Goal: Task Accomplishment & Management: Use online tool/utility

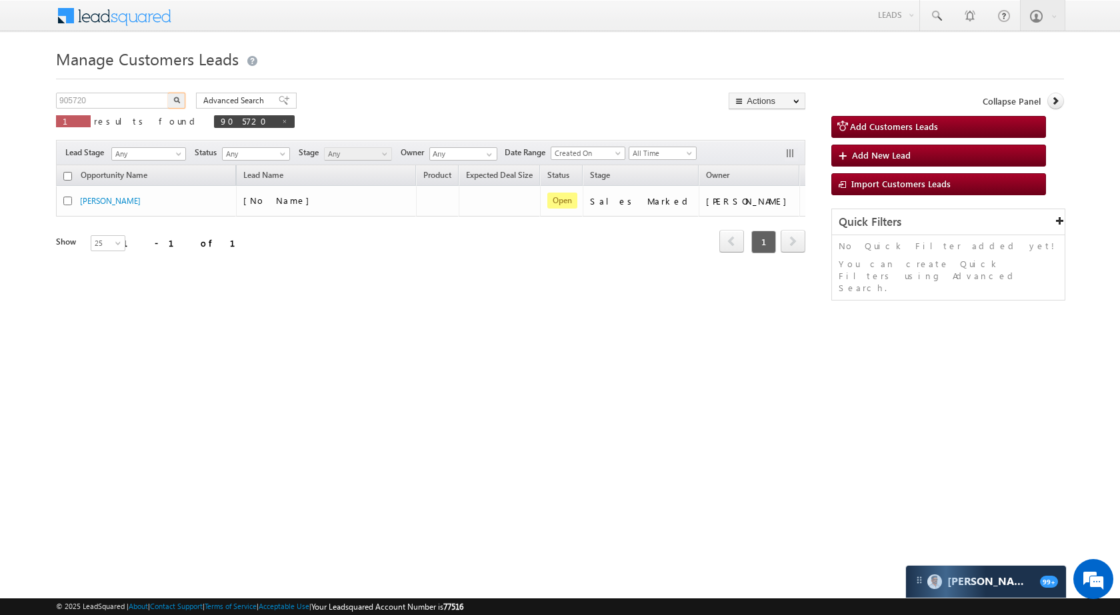
click at [145, 99] on input "905720" at bounding box center [113, 101] width 114 height 16
click at [175, 103] on img "button" at bounding box center [176, 100] width 7 height 7
click at [157, 93] on input "905835" at bounding box center [113, 101] width 114 height 16
click at [155, 97] on input "905835" at bounding box center [113, 101] width 114 height 16
click at [129, 99] on input "905835" at bounding box center [113, 101] width 114 height 16
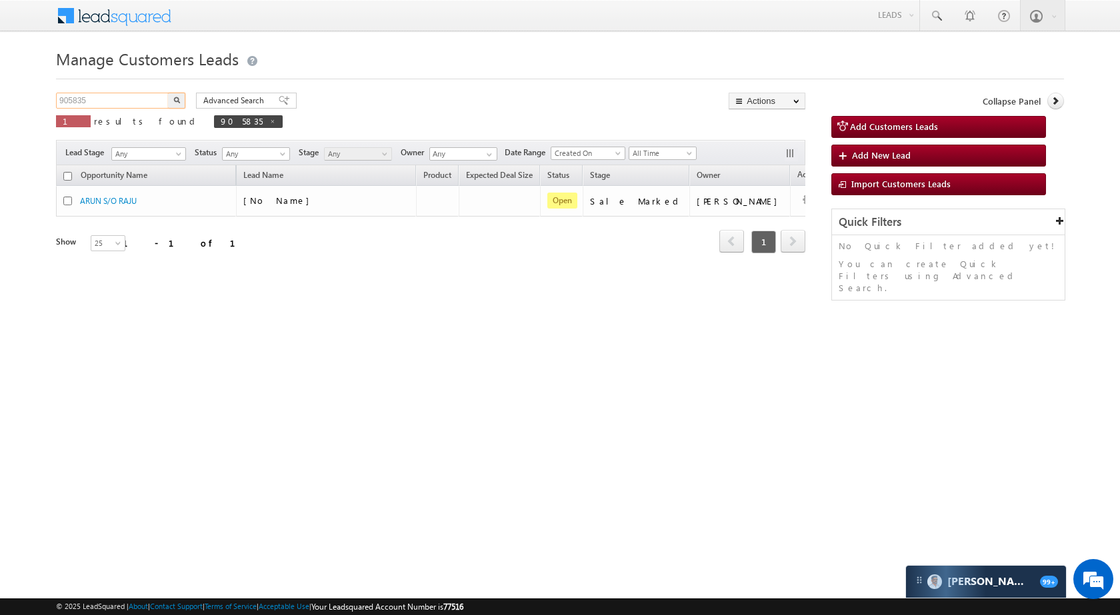
click at [129, 99] on input "905835" at bounding box center [113, 101] width 114 height 16
paste input "8612"
type input "908612"
click at [181, 101] on button "button" at bounding box center [176, 101] width 17 height 16
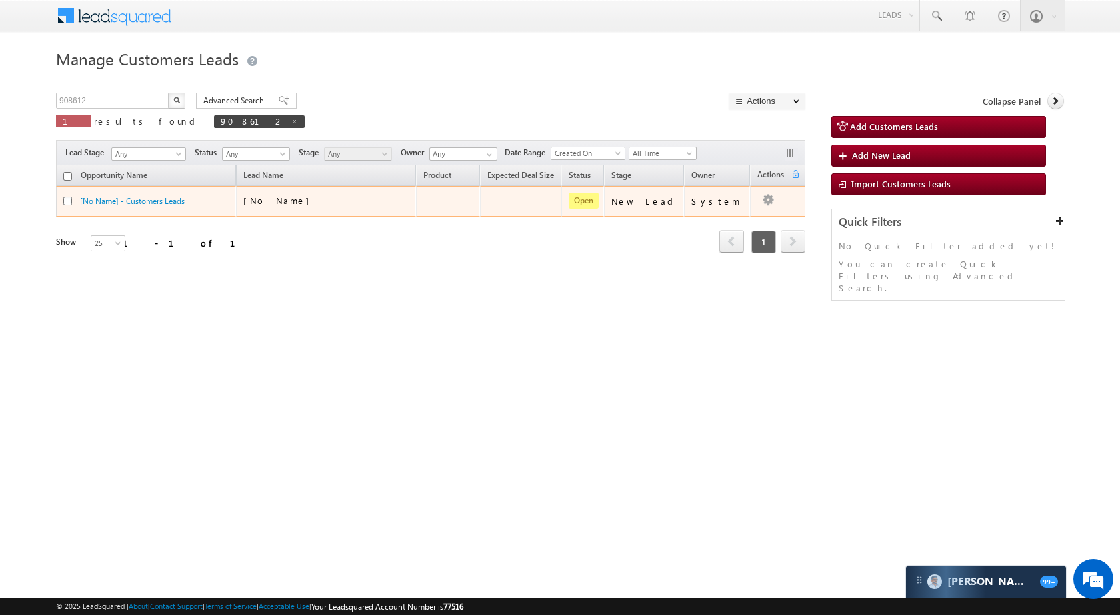
click at [754, 199] on td at bounding box center [777, 201] width 55 height 31
click at [775, 197] on td "Edit Change Owner Change Stage Add Activity Add Task Delete" at bounding box center [777, 201] width 55 height 31
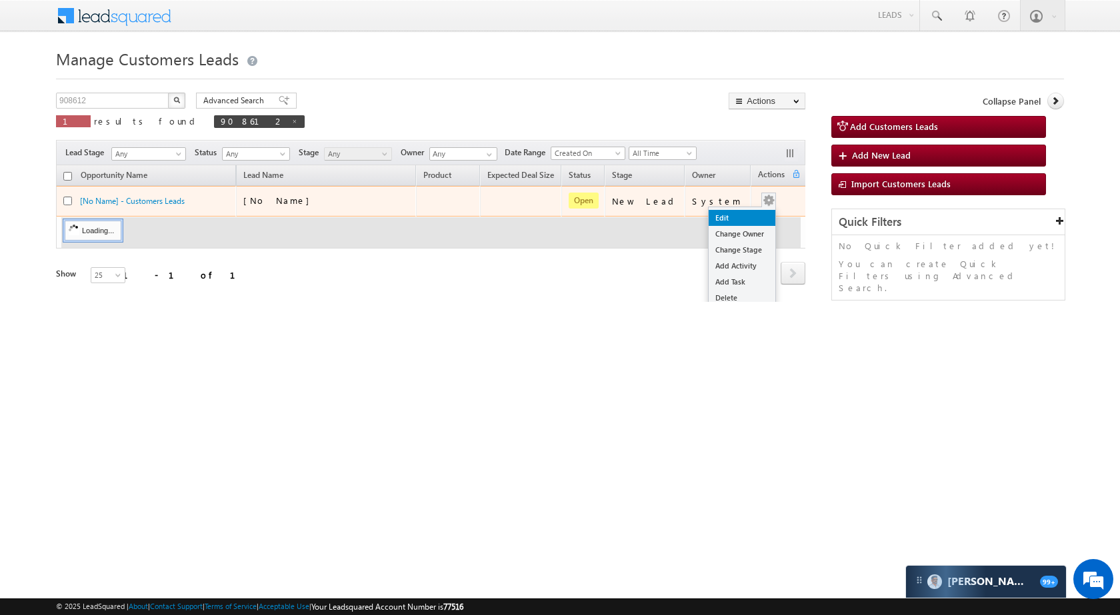
click at [749, 212] on link "Edit" at bounding box center [741, 218] width 67 height 16
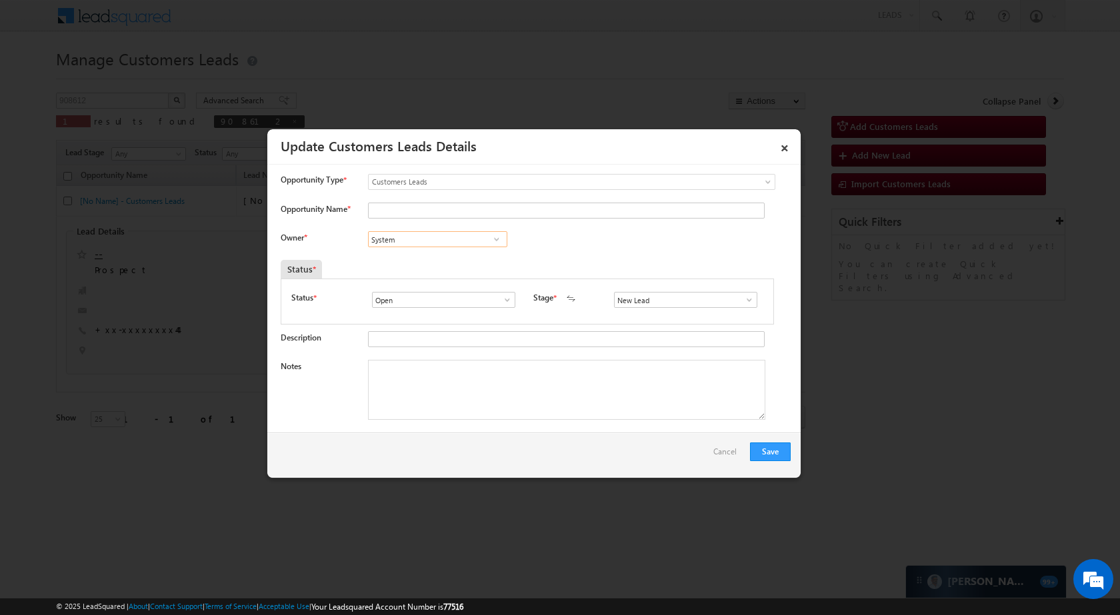
click at [436, 240] on input "System" at bounding box center [437, 239] width 139 height 16
paste input "[PERSON_NAME]"
type input "[PERSON_NAME] [PERSON_NAME]"
click at [742, 296] on span at bounding box center [748, 300] width 13 height 11
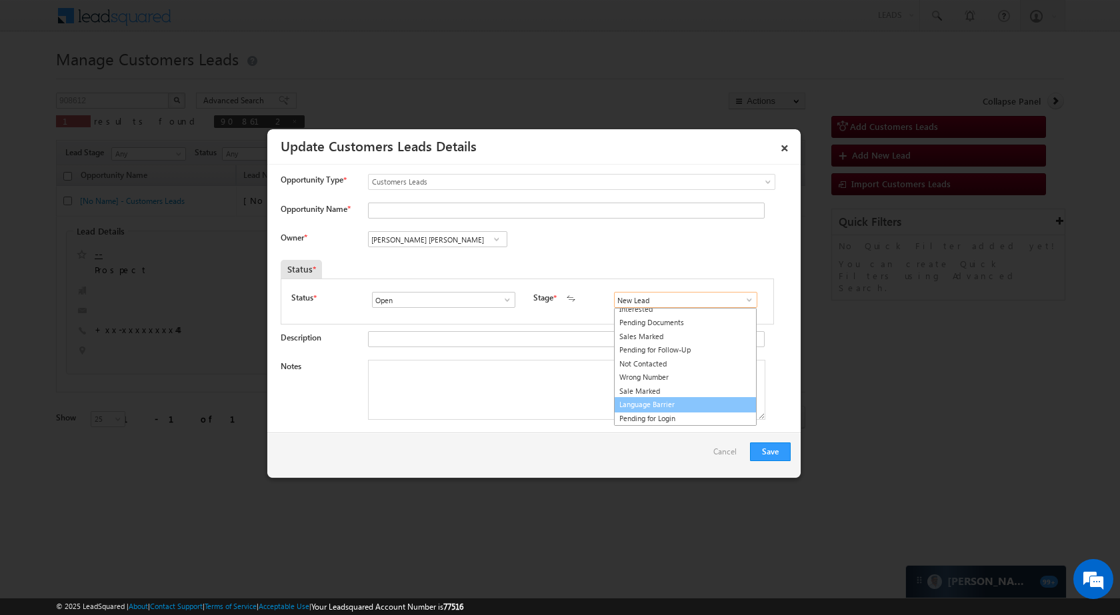
scroll to position [20, 0]
click at [679, 385] on link "Sale Marked" at bounding box center [685, 391] width 143 height 15
type input "Sale Marked"
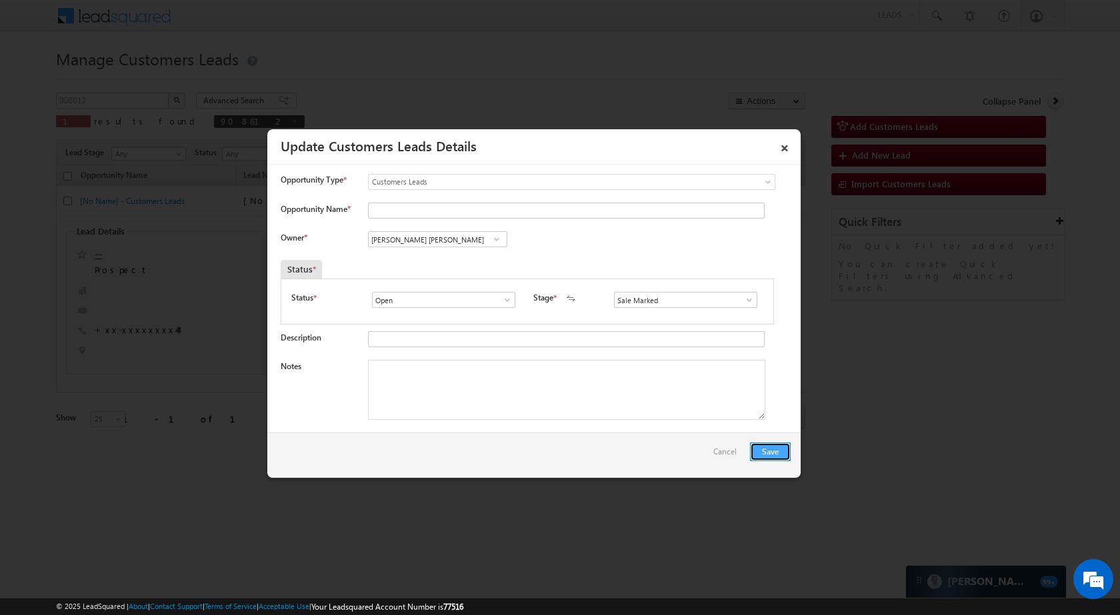
click at [780, 449] on button "Save" at bounding box center [770, 452] width 41 height 19
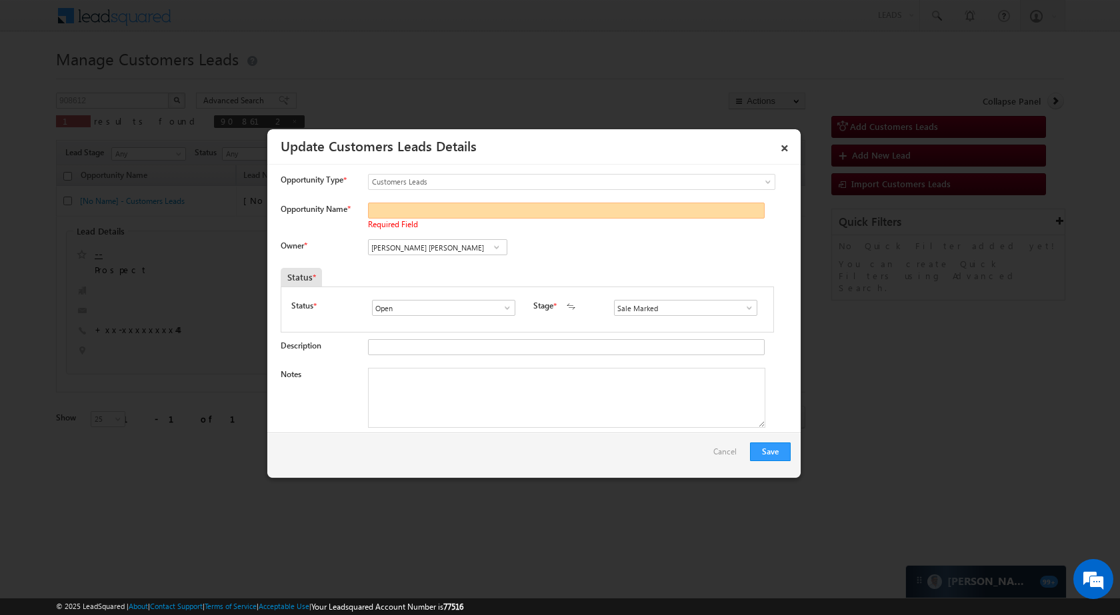
click at [465, 211] on input "Opportunity Name *" at bounding box center [566, 211] width 397 height 16
click at [422, 207] on input "Opportunity Name *" at bounding box center [566, 211] width 397 height 16
paste input "[PERSON_NAME]"
type input "[PERSON_NAME]"
click at [776, 455] on button "Save" at bounding box center [770, 452] width 41 height 19
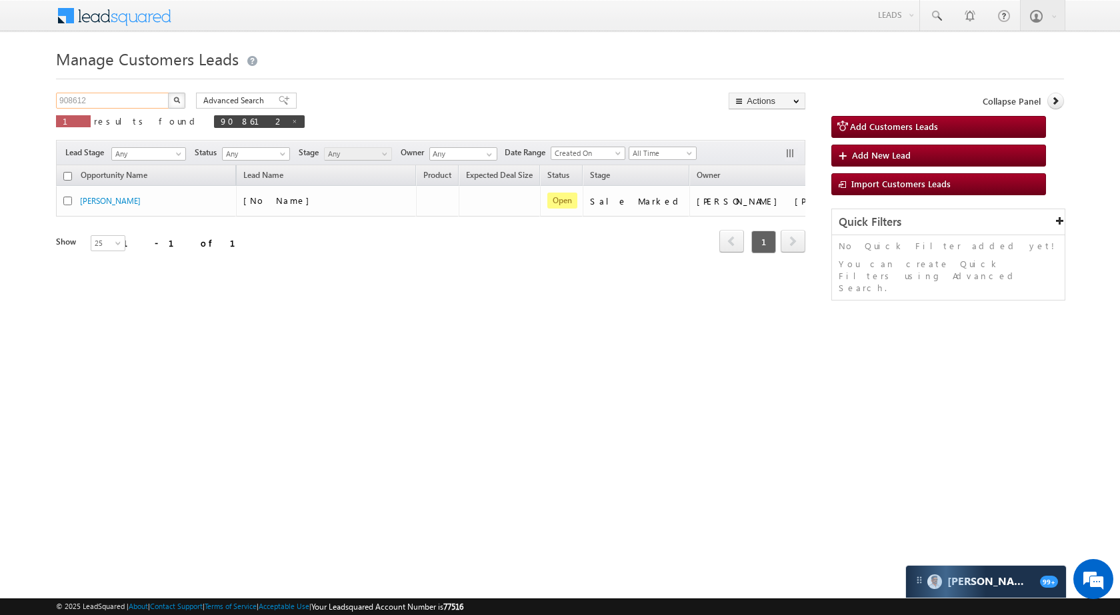
click at [149, 100] on input "908612" at bounding box center [113, 101] width 114 height 16
paste input "2927"
type input "902927"
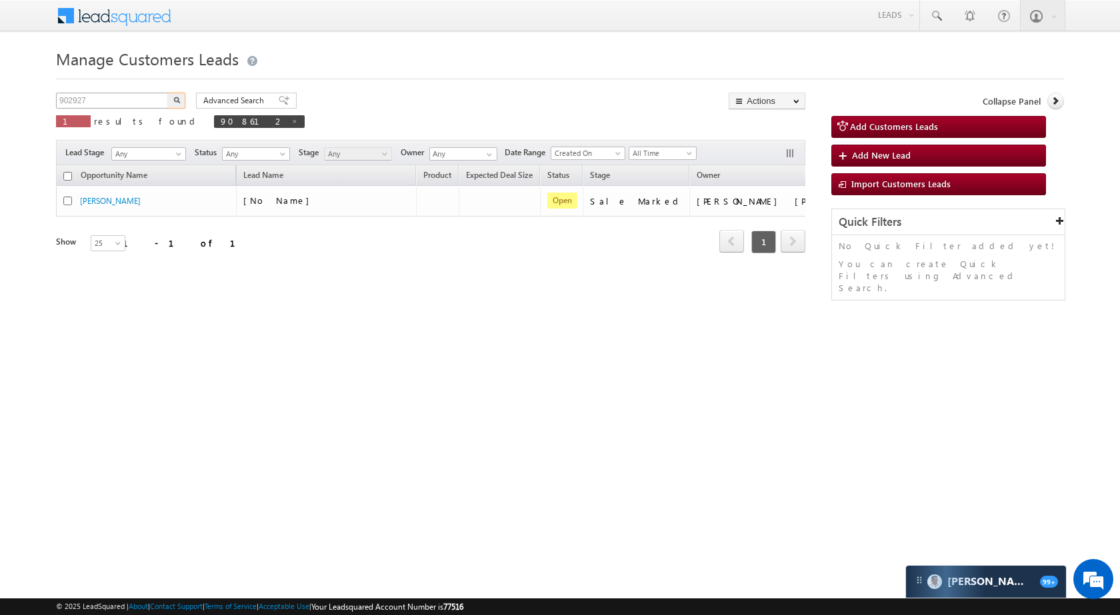
click at [168, 93] on button "button" at bounding box center [176, 101] width 17 height 16
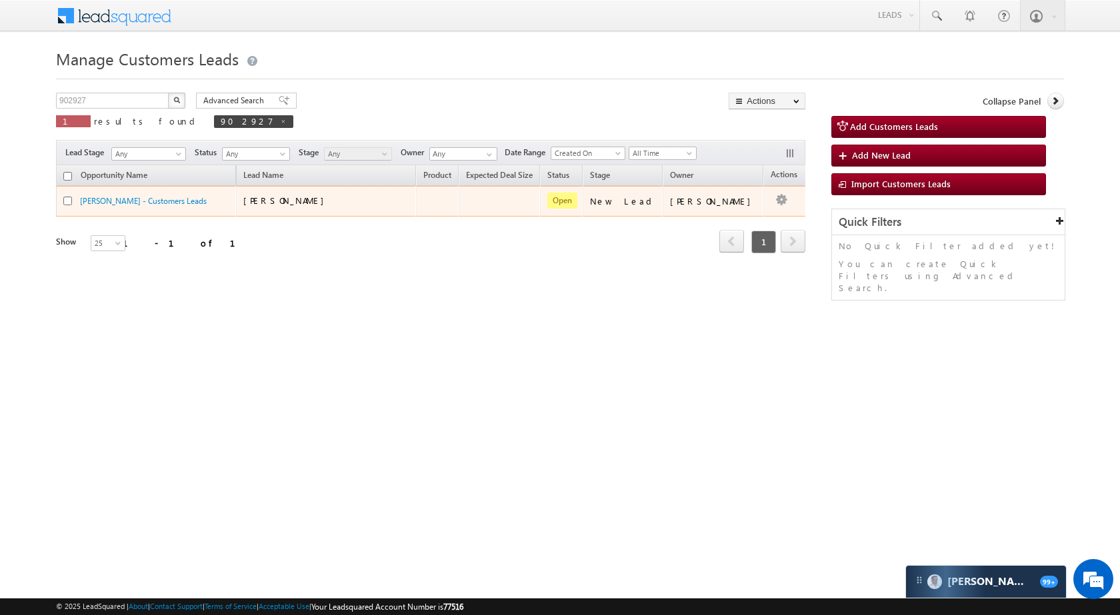
click at [766, 191] on td "Edit Change Owner Change Stage Add Activity Add Task Delete" at bounding box center [790, 201] width 55 height 31
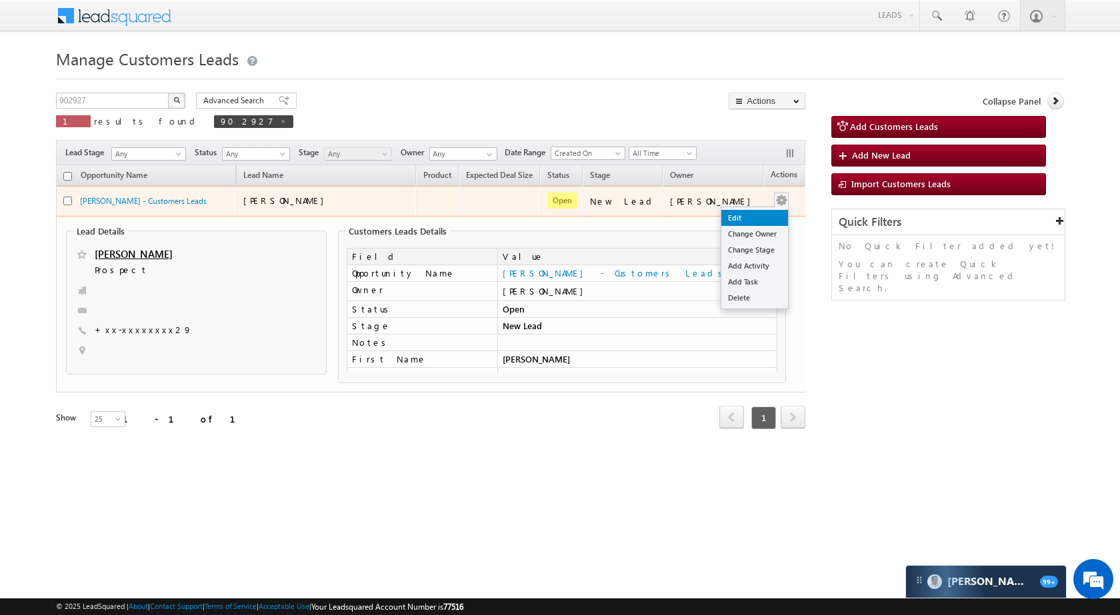
click at [746, 220] on link "Edit" at bounding box center [754, 218] width 67 height 16
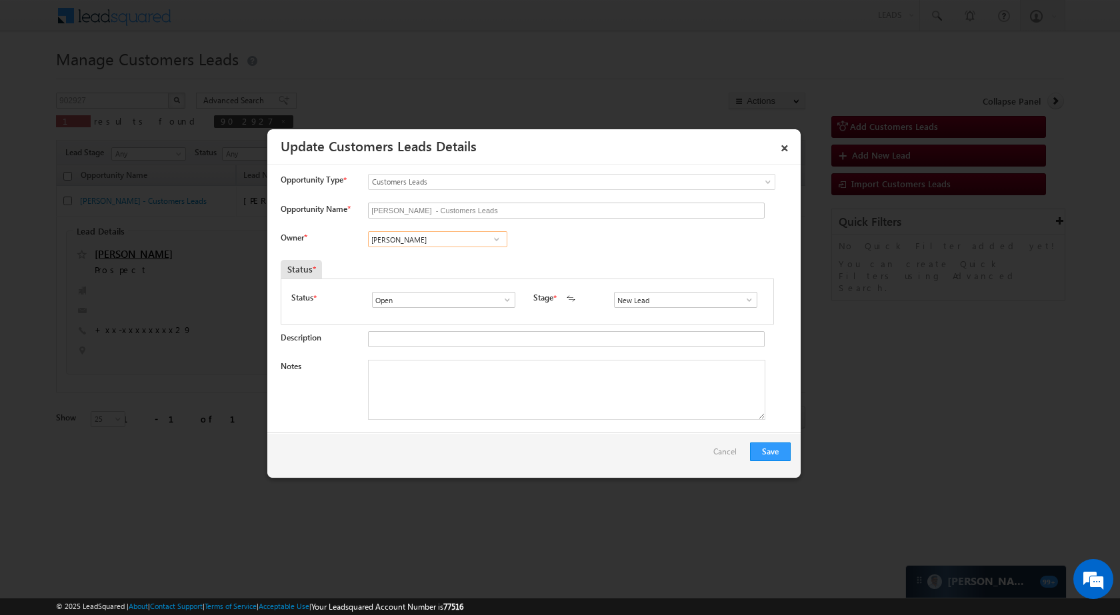
click at [424, 238] on input "[PERSON_NAME]" at bounding box center [437, 239] width 139 height 16
paste input "shal Ghorpade"
click at [404, 263] on span "vishal.g@sgrlimited.in" at bounding box center [433, 266] width 120 height 10
type input "Vishal Ghorpade"
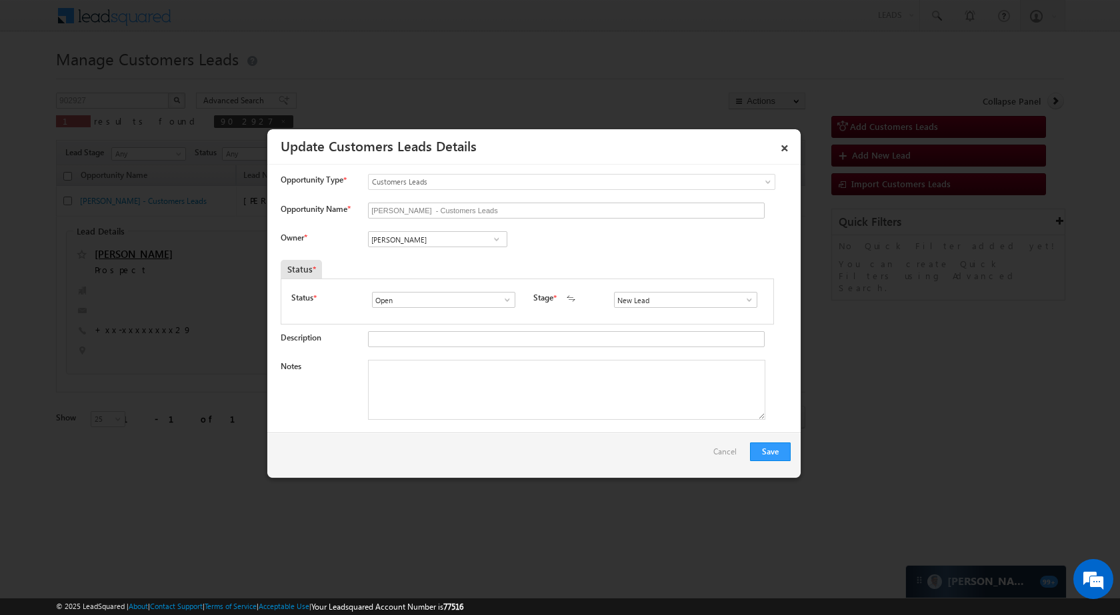
click at [748, 301] on span at bounding box center [748, 300] width 13 height 11
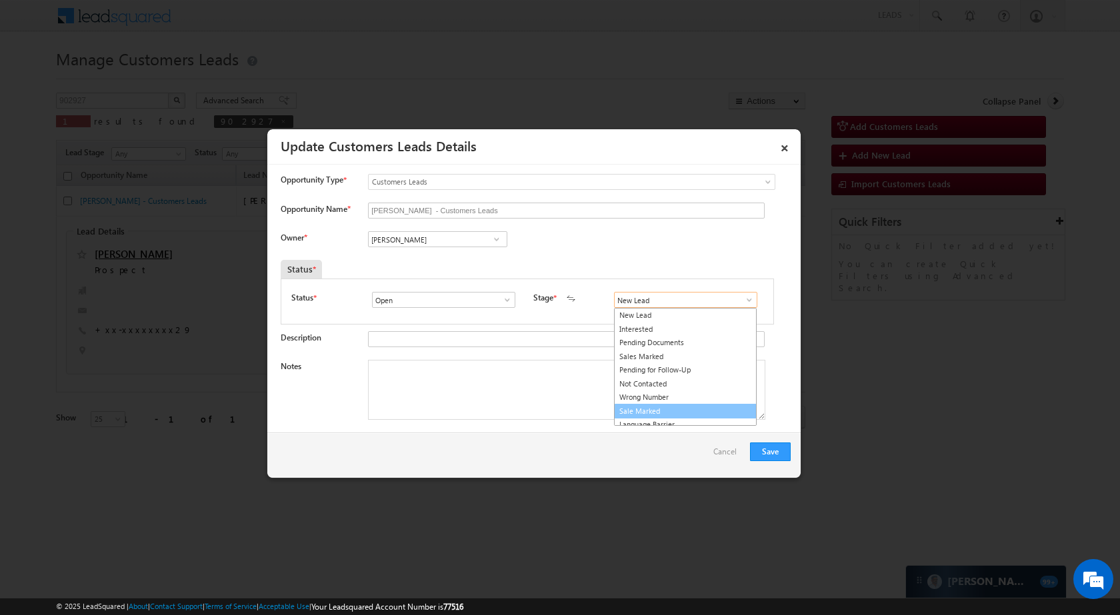
click at [666, 411] on link "Sale Marked" at bounding box center [685, 411] width 143 height 15
type input "Sale Marked"
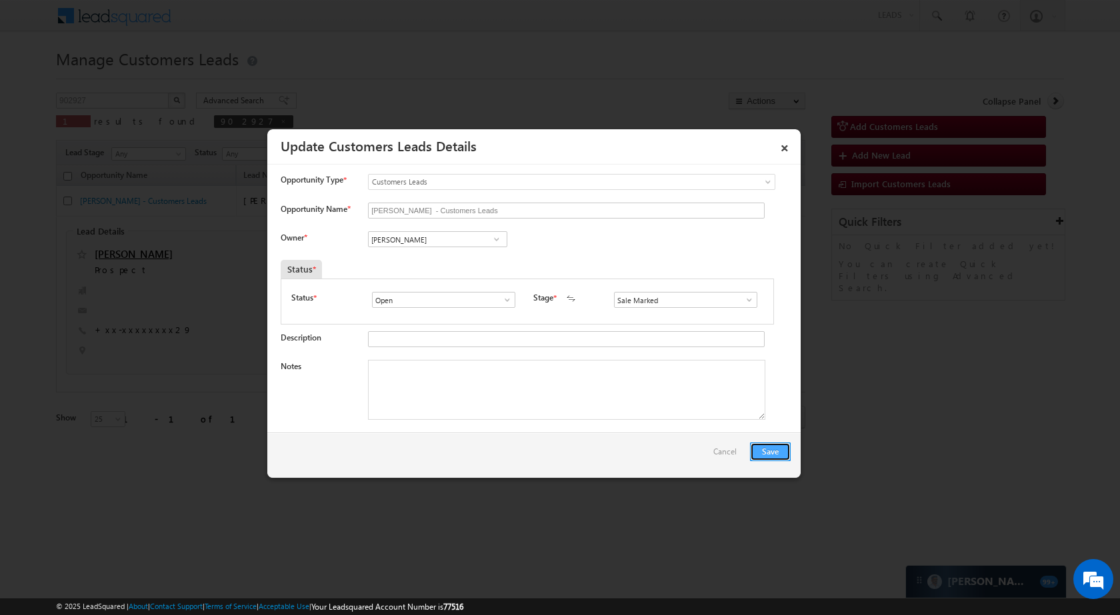
click at [773, 451] on button "Save" at bounding box center [770, 452] width 41 height 19
